Goal: Find specific page/section: Find specific page/section

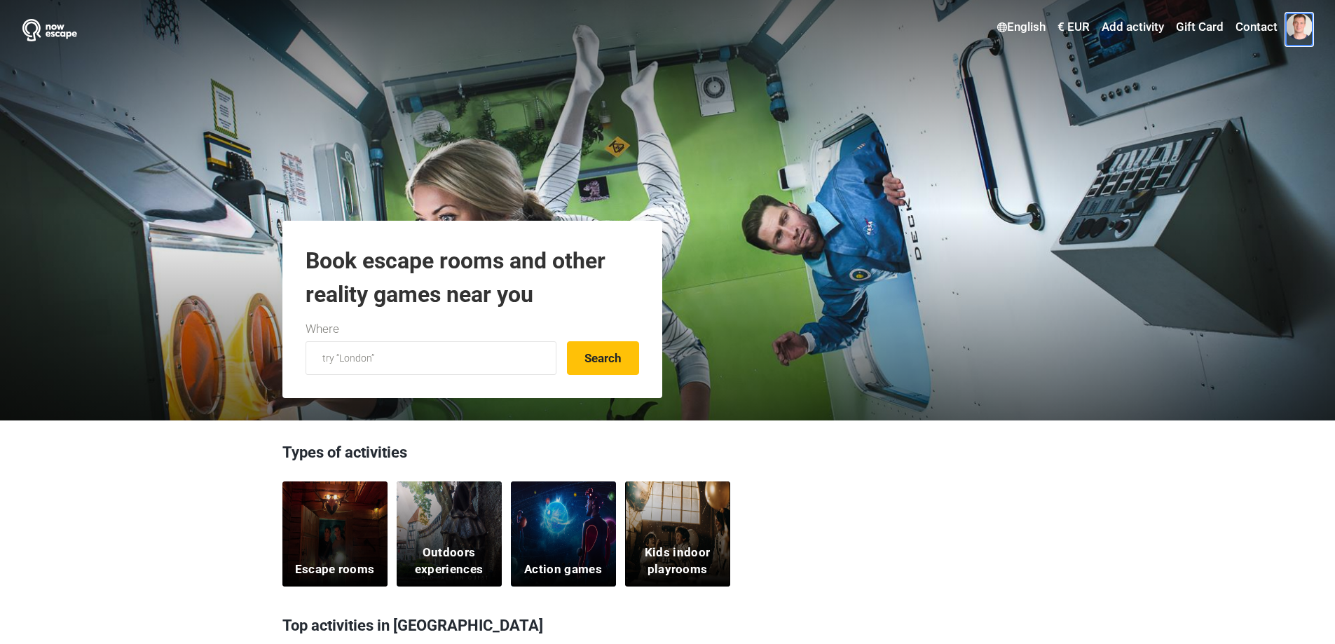
click at [1297, 28] on span at bounding box center [1299, 26] width 27 height 27
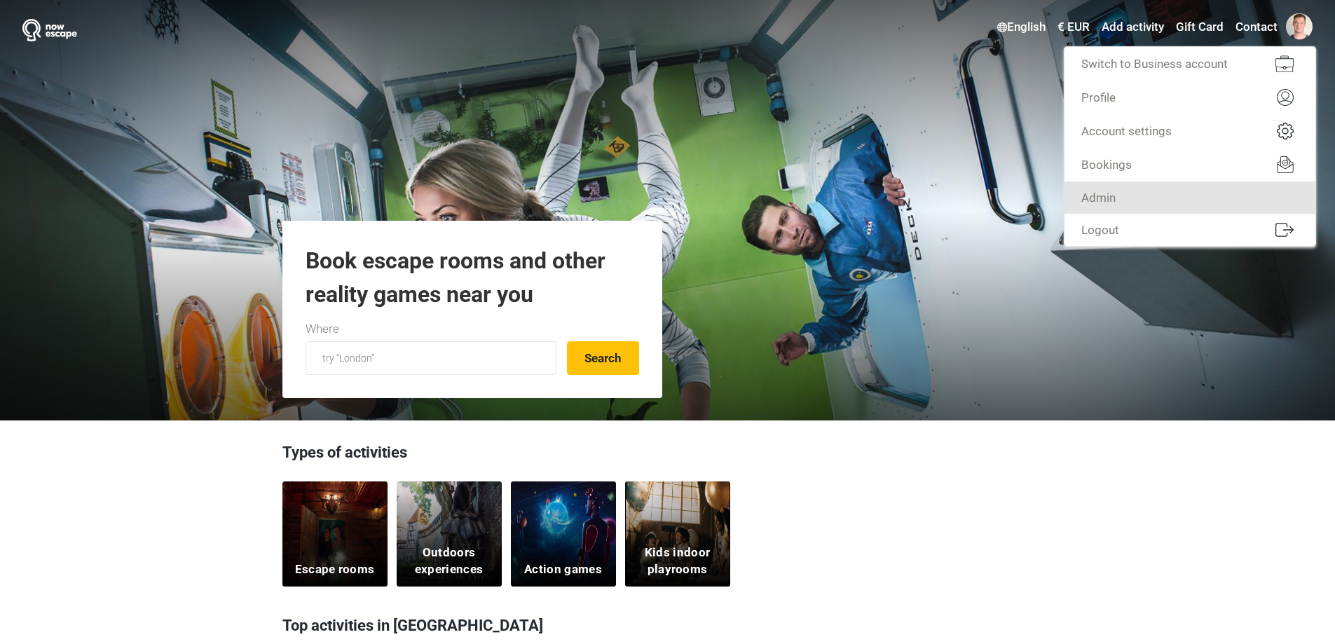
click at [1213, 207] on link "Admin" at bounding box center [1189, 197] width 251 height 32
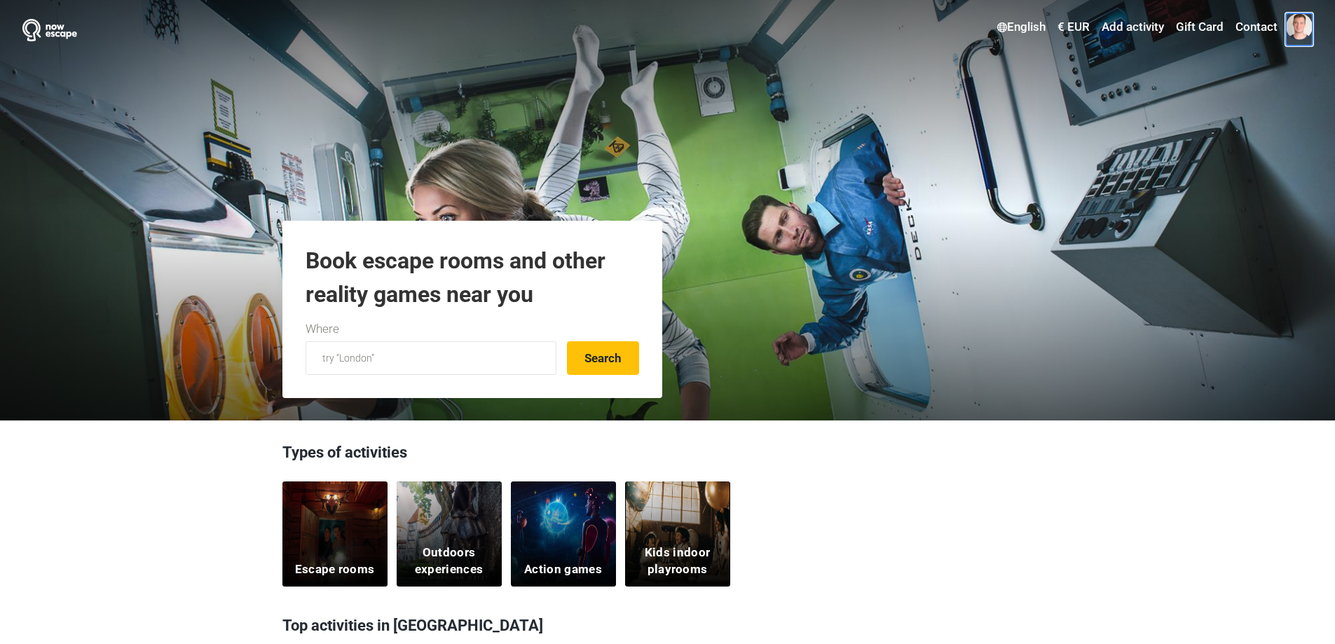
click at [1298, 27] on span at bounding box center [1299, 26] width 27 height 27
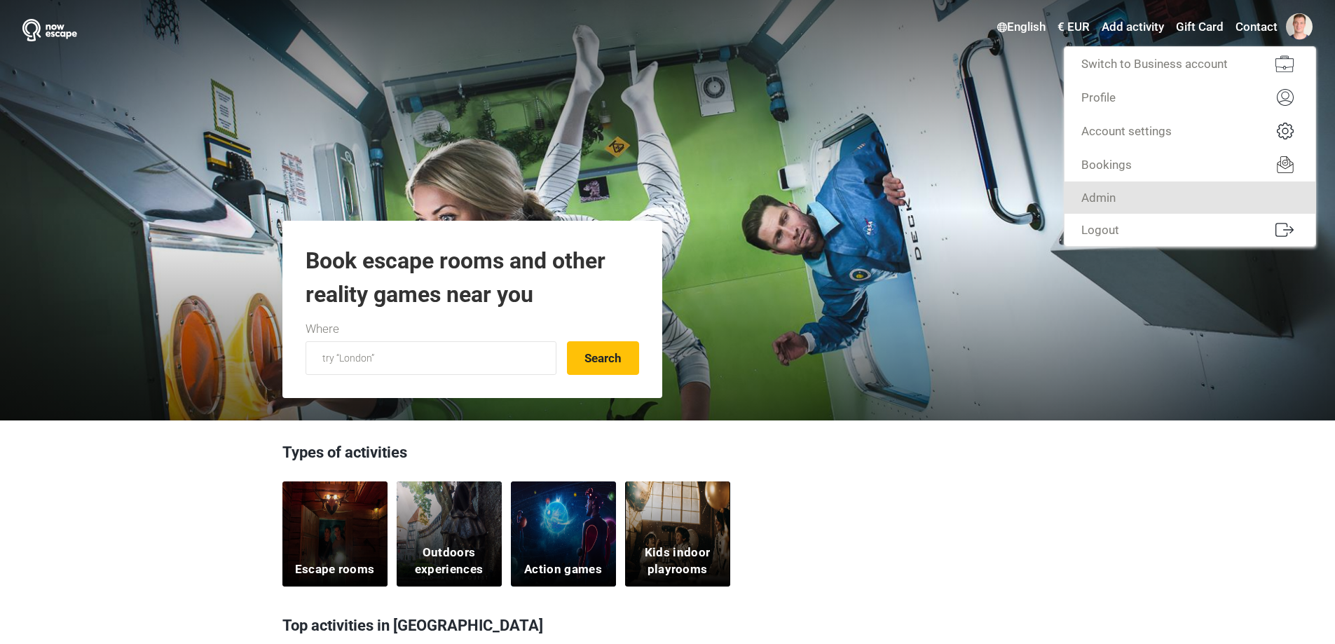
click at [1203, 186] on link "Admin" at bounding box center [1189, 197] width 251 height 32
click at [1200, 188] on link "Admin" at bounding box center [1189, 197] width 251 height 32
click at [1135, 195] on link "Admin" at bounding box center [1189, 197] width 251 height 32
click at [1106, 199] on link "Admin" at bounding box center [1189, 197] width 251 height 32
click at [1135, 200] on link "Admin" at bounding box center [1189, 197] width 251 height 32
